Goal: Check status: Check status

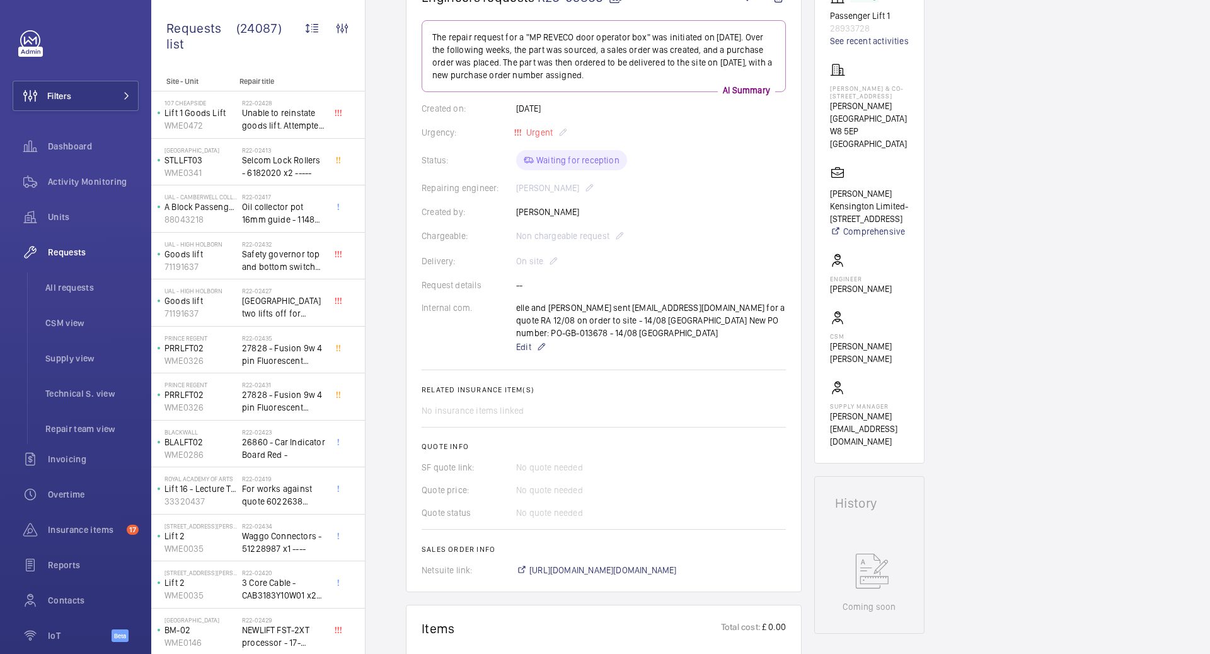
scroll to position [145, 0]
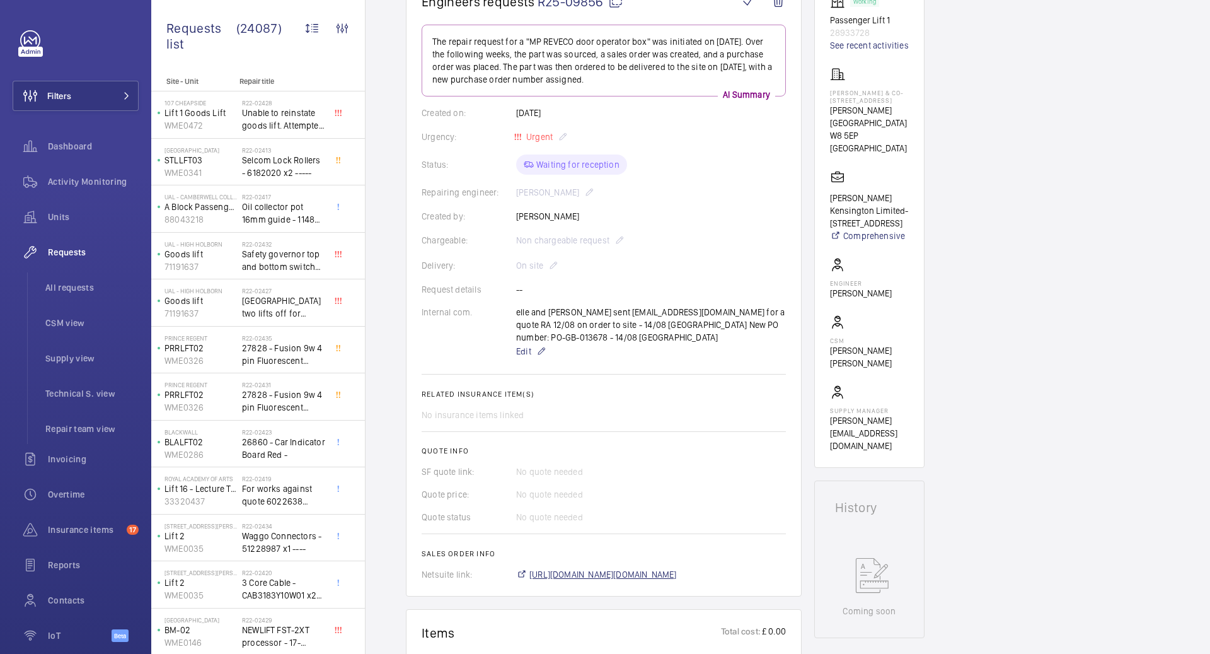
click at [583, 578] on span "https://6461500.app.netsuite.com/app/accounting/transactions/salesord.nl?id=290…" at bounding box center [604, 574] width 148 height 13
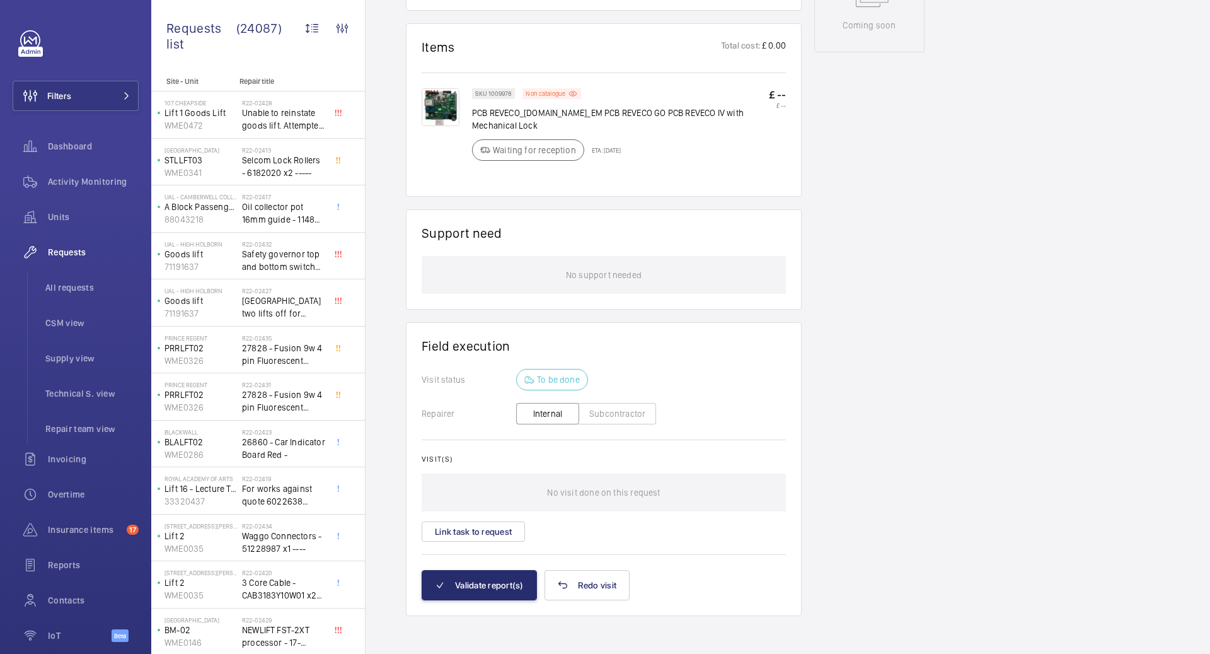
scroll to position [0, 0]
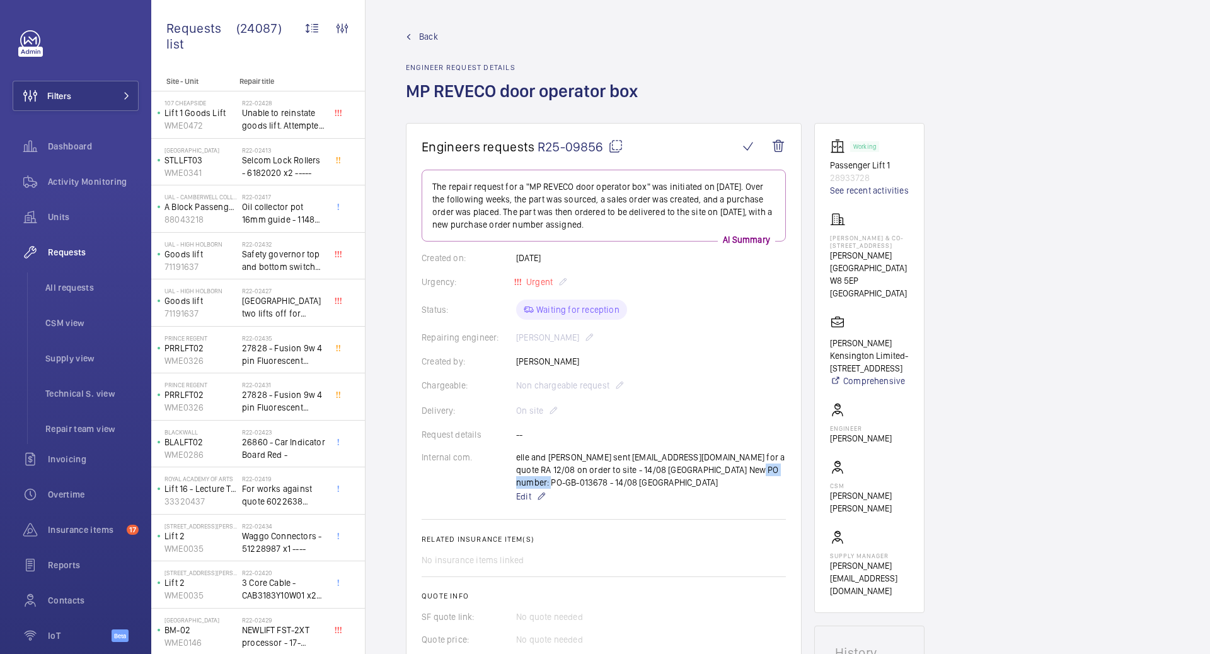
drag, startPoint x: 731, startPoint y: 470, endPoint x: 792, endPoint y: 471, distance: 61.2
click at [792, 471] on wm-front-card "Engineers requests R25-09856 The repair request for a "MP REVECO door operator …" at bounding box center [604, 432] width 396 height 618
copy p "PO-GB-013678"
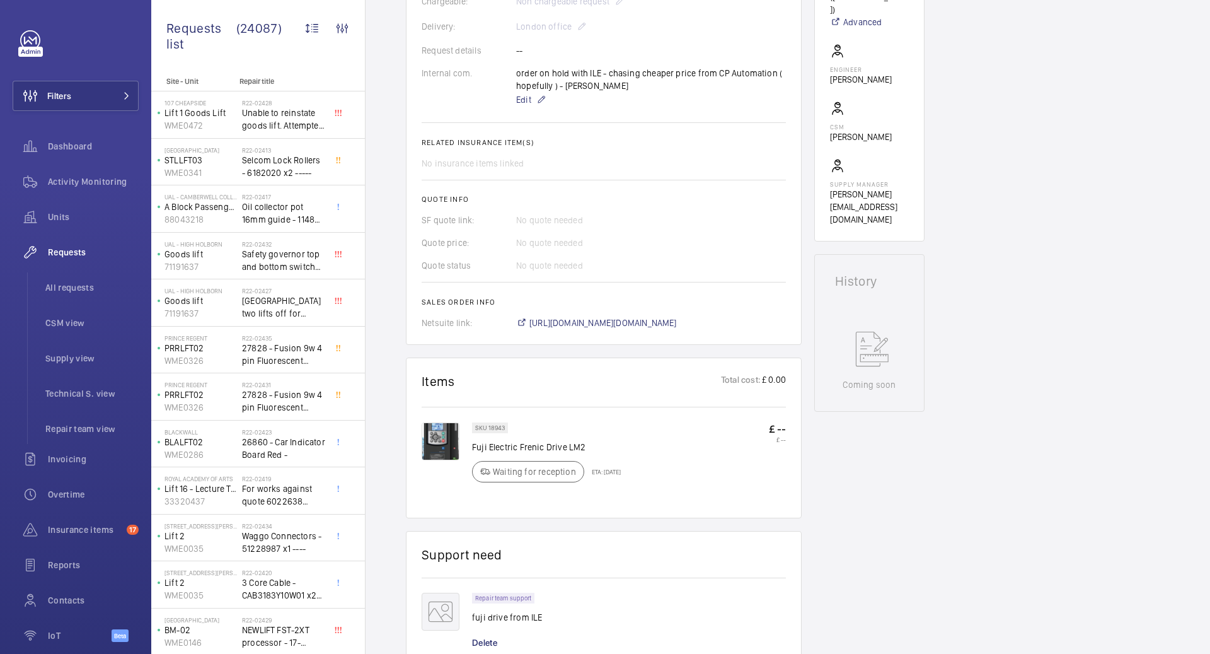
scroll to position [389, 0]
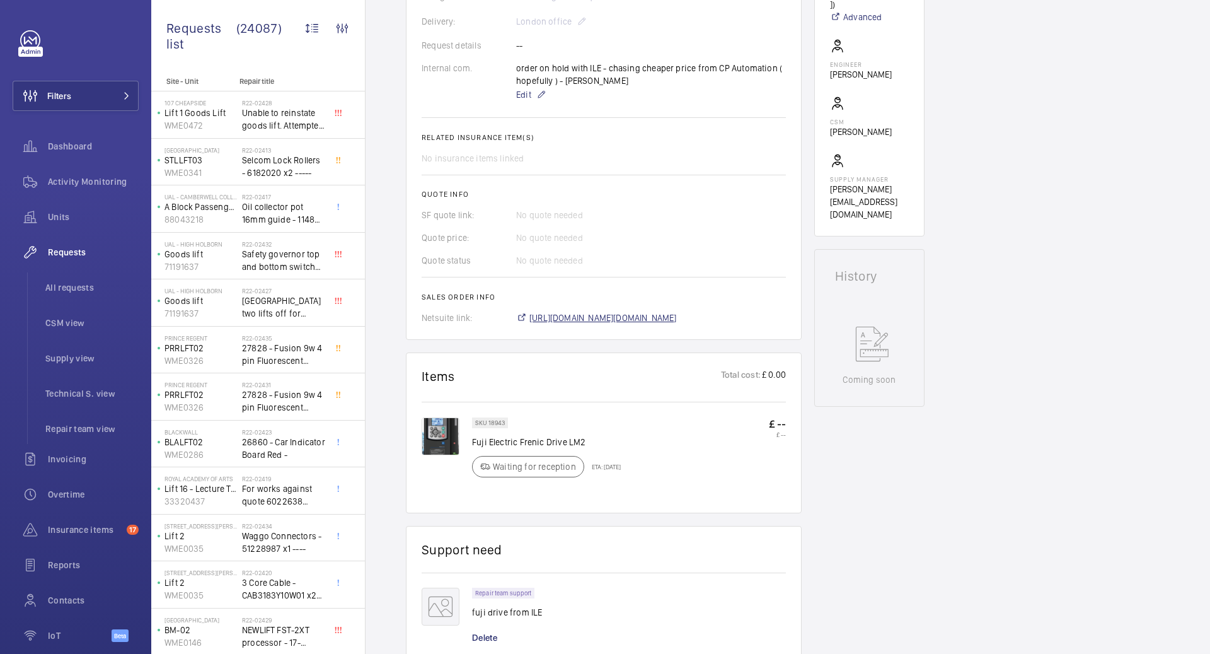
click at [677, 320] on span "https://6461500.app.netsuite.com/app/accounting/transactions/salesord.nl?id=290…" at bounding box center [604, 317] width 148 height 13
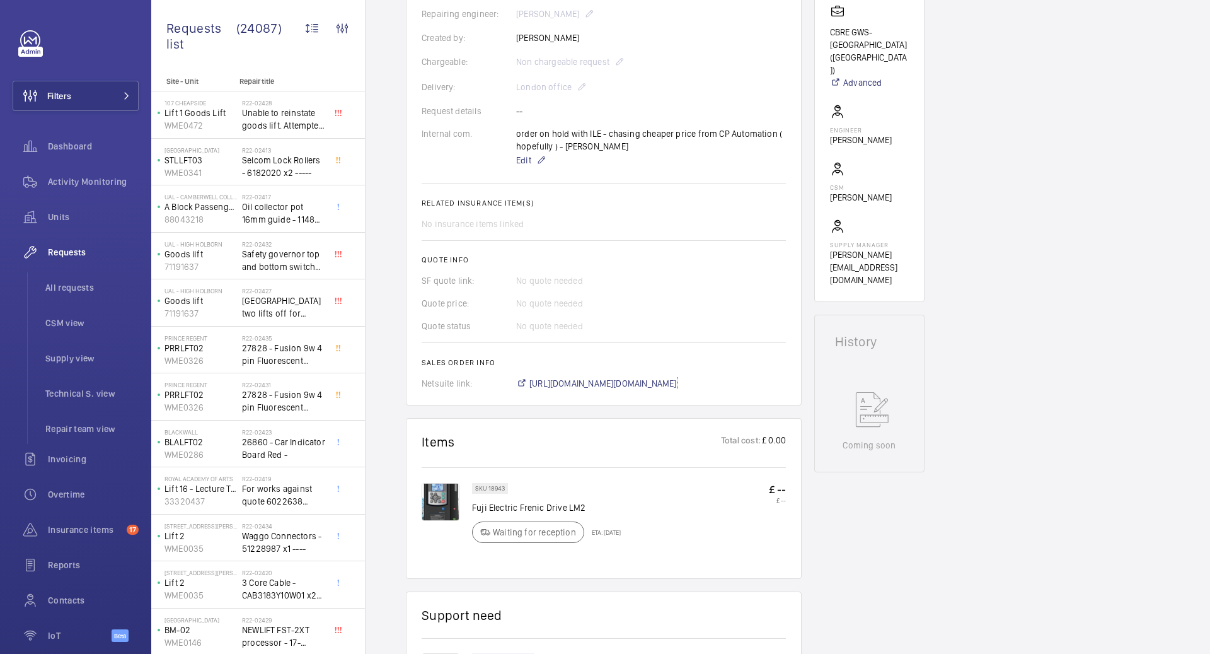
scroll to position [316, 0]
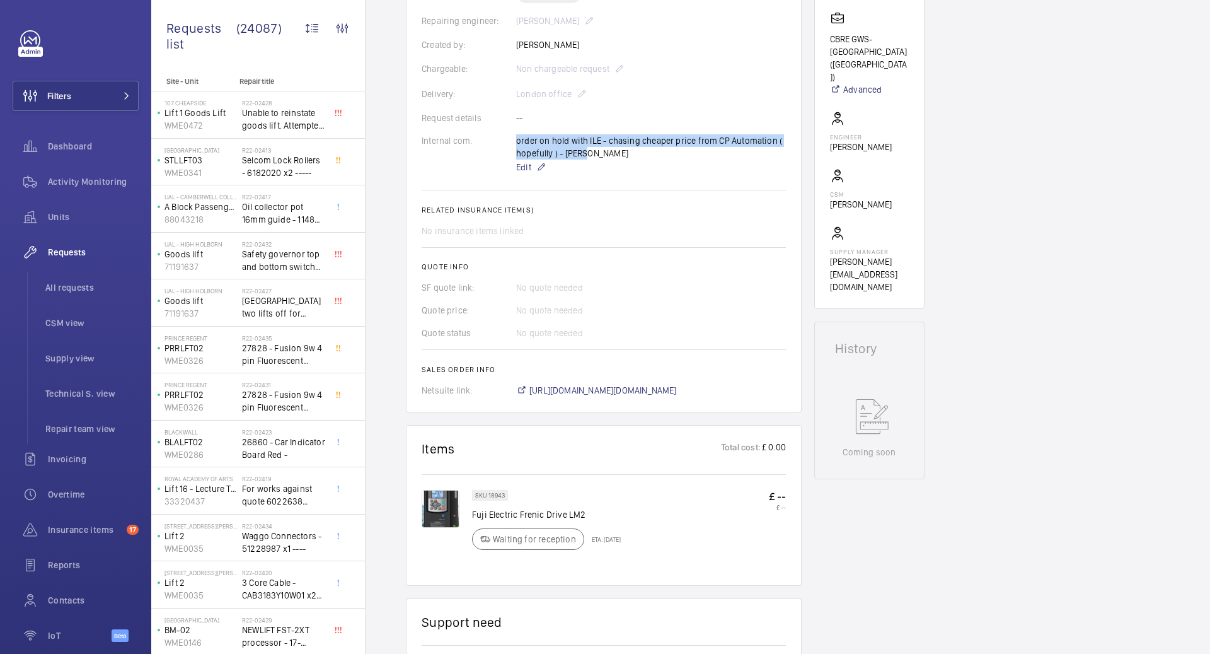
drag, startPoint x: 515, startPoint y: 138, endPoint x: 588, endPoint y: 150, distance: 74.1
click at [588, 150] on div "Internal com. order on hold with ILE - chasing cheaper price from CP Automation…" at bounding box center [604, 154] width 364 height 40
copy div "order on hold with ILE - chasing cheaper price from CP Automation ( hopefully )…"
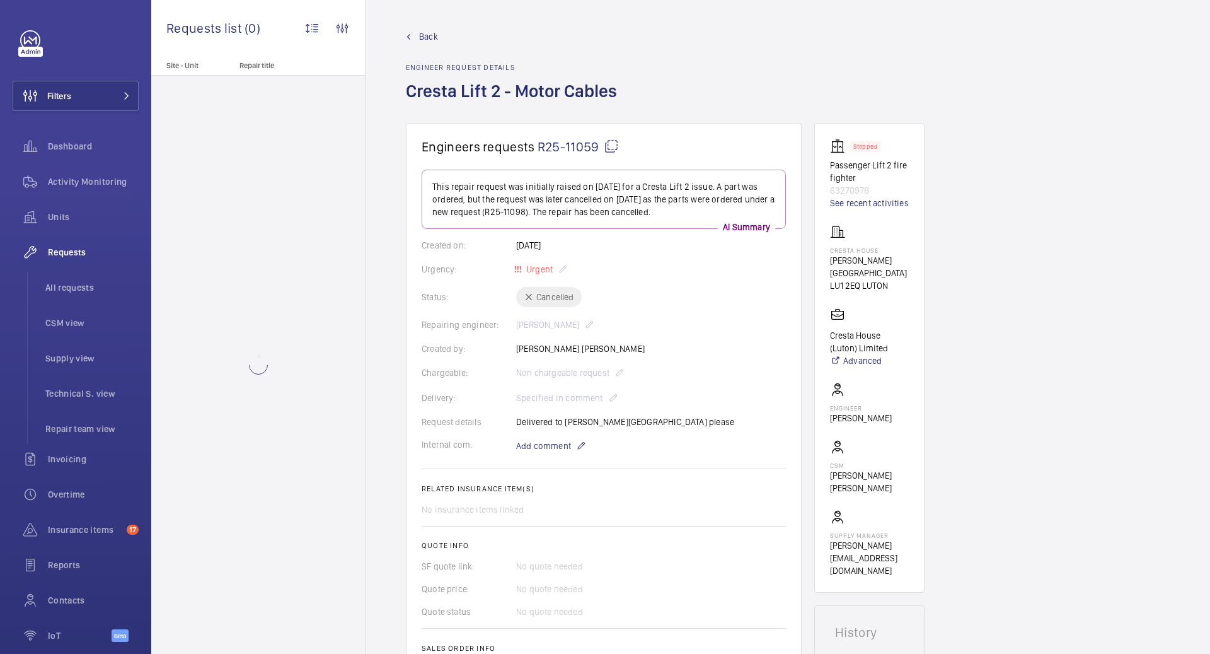
drag, startPoint x: 684, startPoint y: 211, endPoint x: 562, endPoint y: 212, distance: 121.7
click at [562, 212] on p "This repair request was initially raised on 2025-08-18 for a Cresta Lift 2 issu…" at bounding box center [603, 199] width 343 height 38
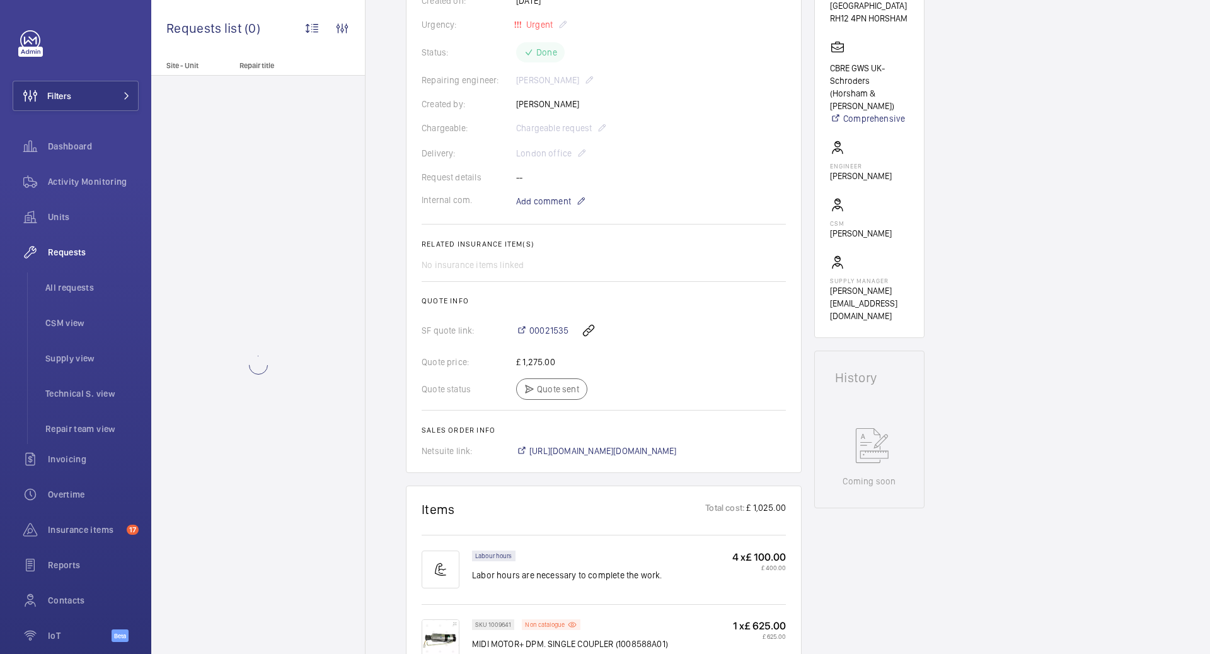
scroll to position [282, 0]
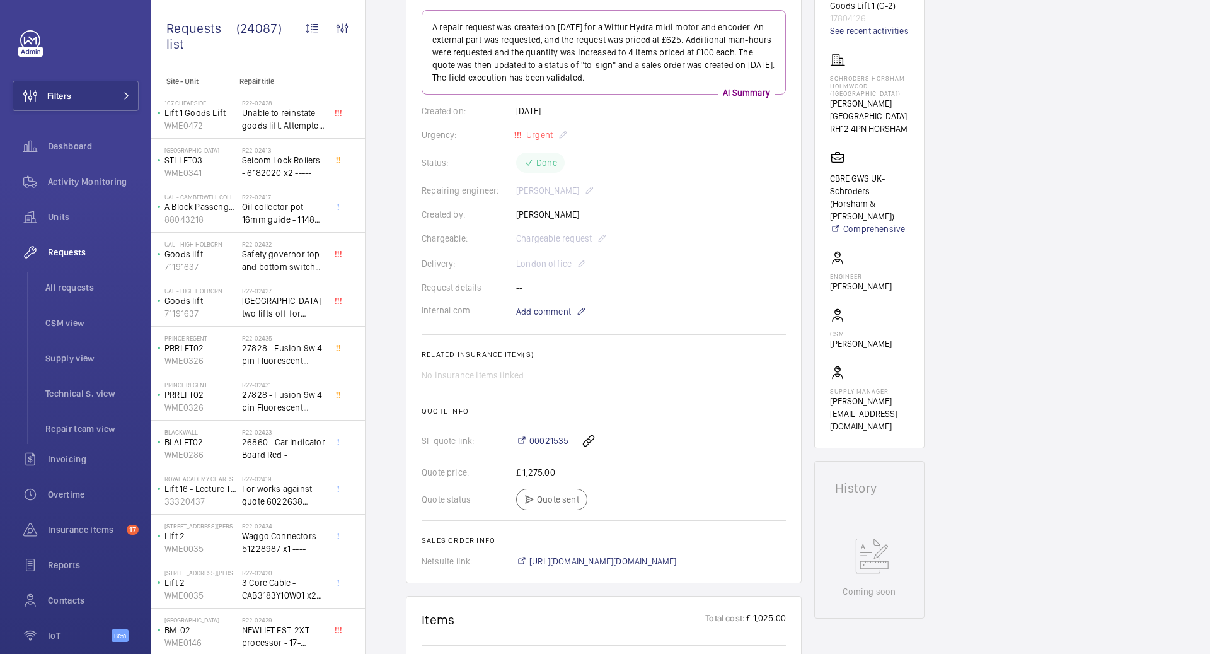
scroll to position [159, 0]
click at [614, 562] on span "[URL][DOMAIN_NAME][DOMAIN_NAME]" at bounding box center [604, 561] width 148 height 13
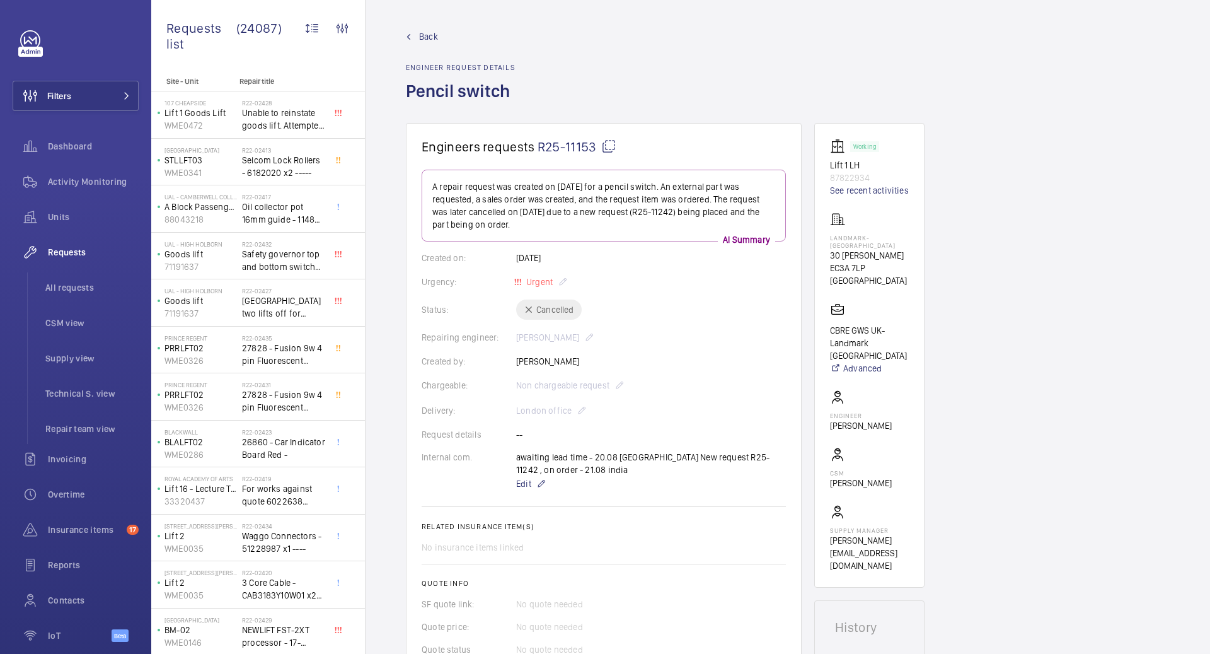
drag, startPoint x: 584, startPoint y: 221, endPoint x: 711, endPoint y: 199, distance: 128.6
click at [711, 199] on p "A repair request was created on 2025-08-20 for a pencil switch. An external par…" at bounding box center [603, 205] width 343 height 50
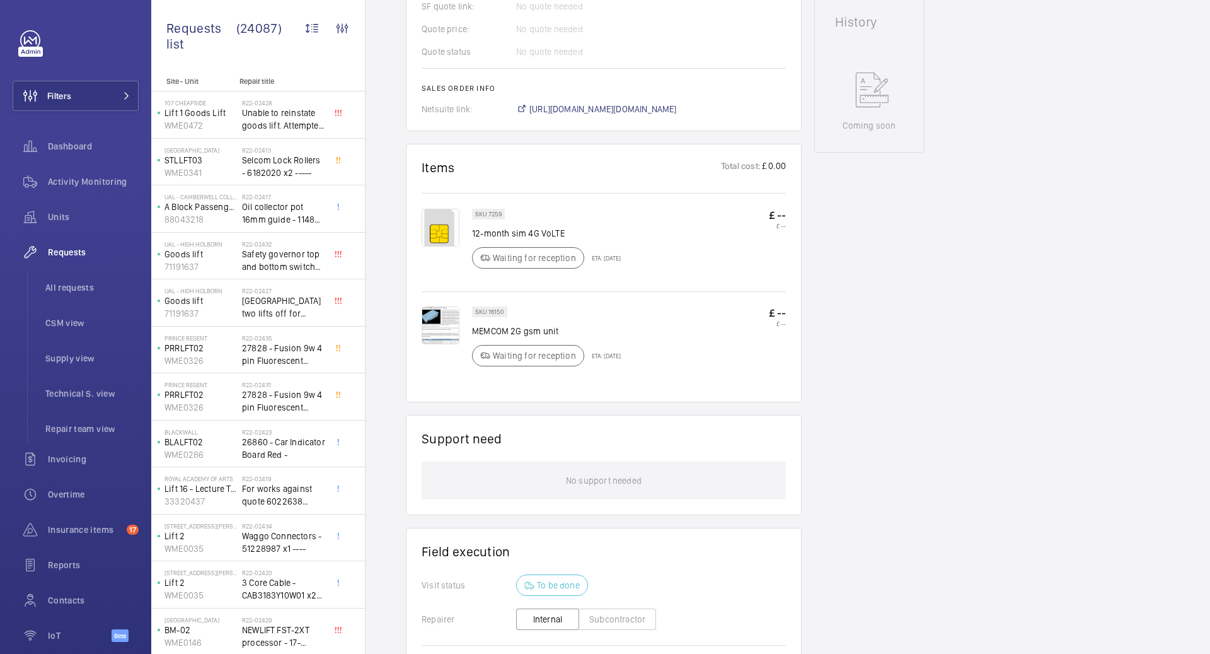
scroll to position [615, 0]
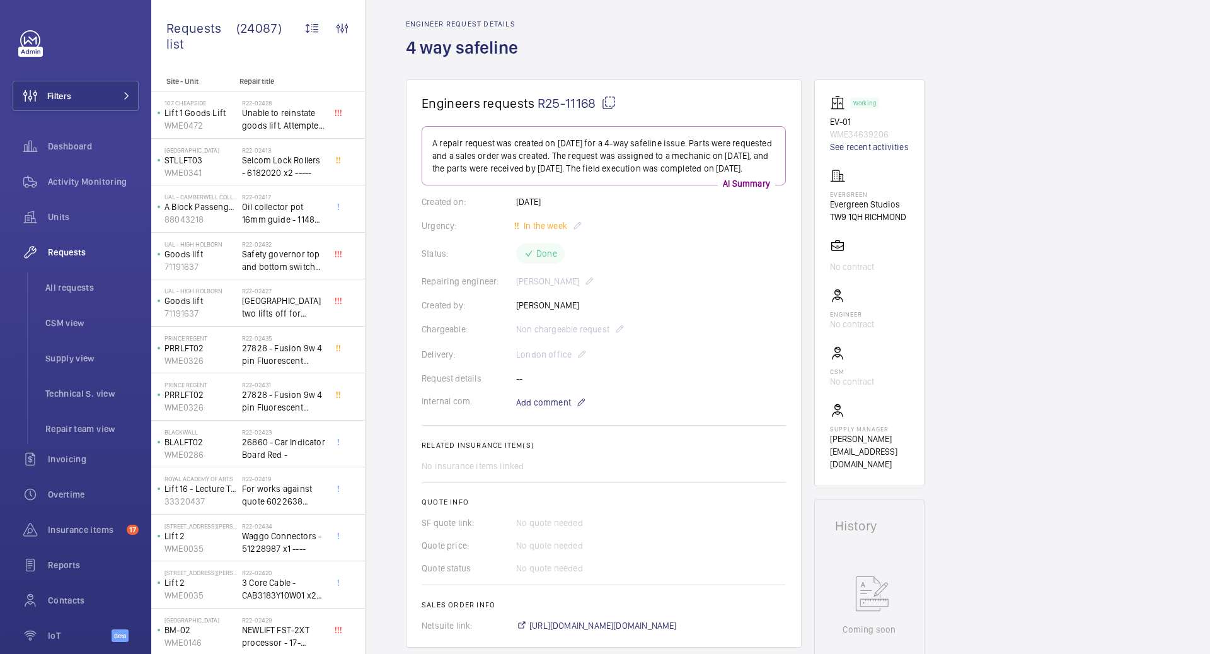
scroll to position [36, 0]
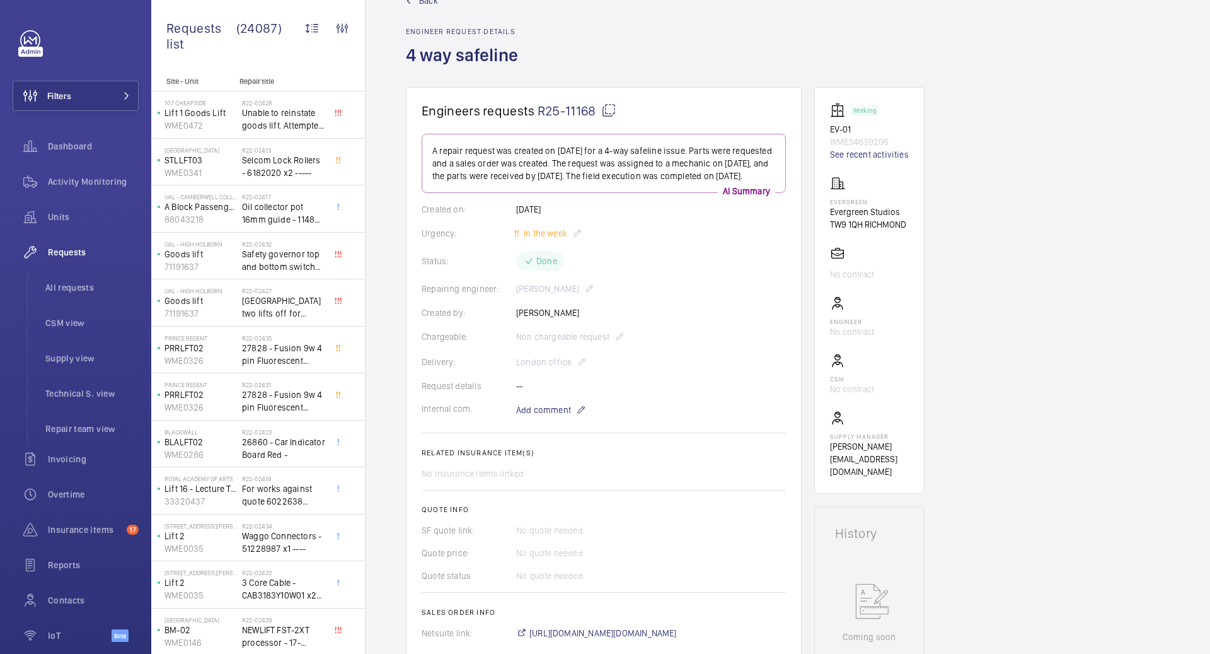
click at [620, 344] on div "Chargeable: Non chargeable request" at bounding box center [604, 336] width 364 height 15
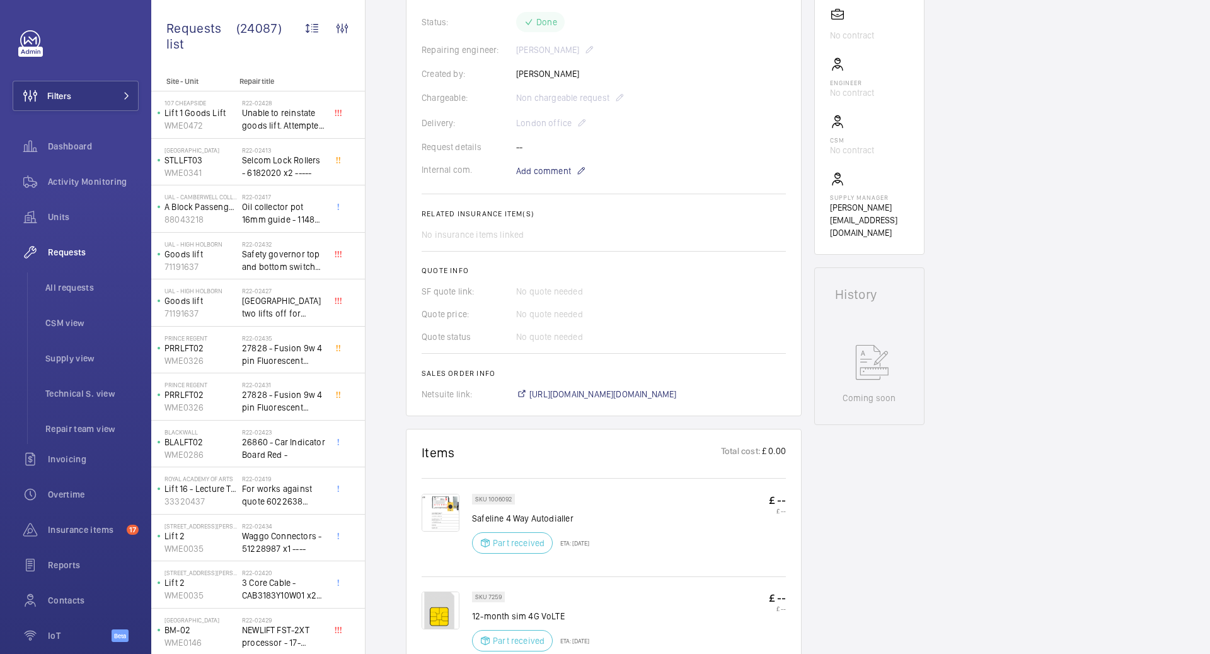
scroll to position [278, 0]
click at [584, 397] on span "https://6461500.app.netsuite.com/app/accounting/transactions/salesord.nl?id=292…" at bounding box center [604, 391] width 148 height 13
